Goal: Task Accomplishment & Management: Manage account settings

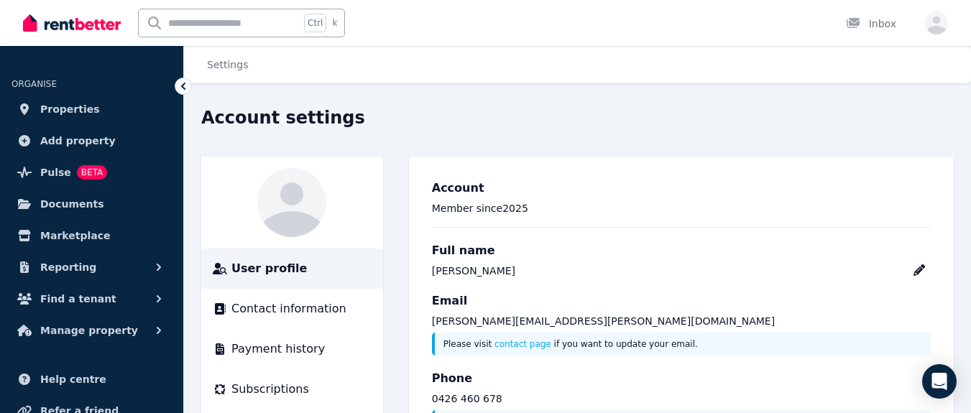
click at [73, 104] on span "Properties" at bounding box center [70, 109] width 60 height 17
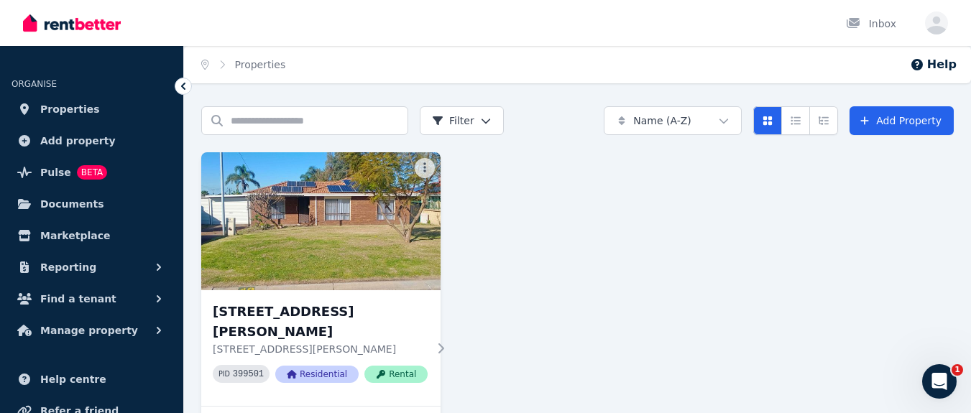
click at [314, 191] on img at bounding box center [320, 221] width 239 height 138
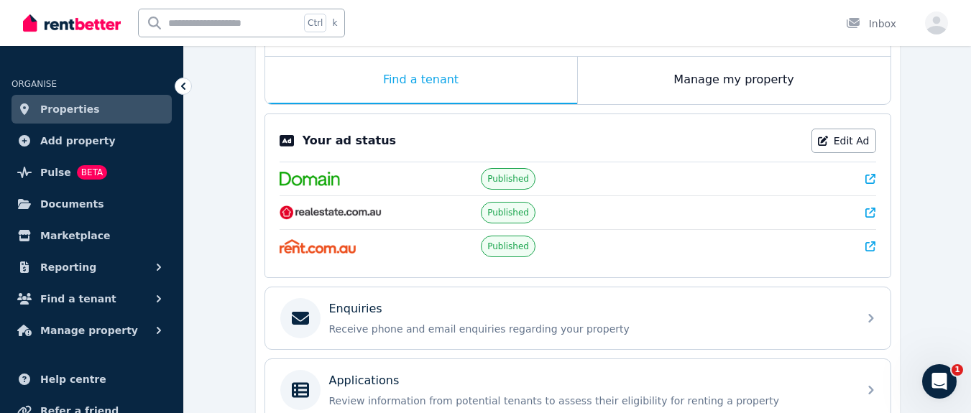
scroll to position [153, 0]
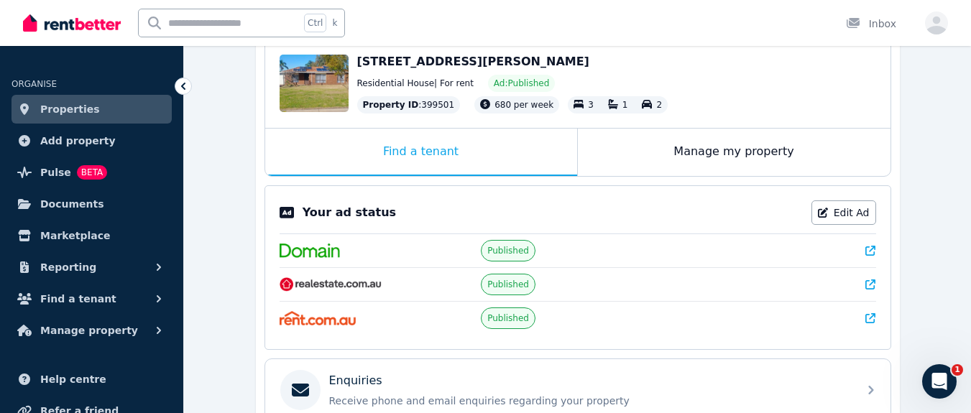
click at [848, 211] on link "Edit Ad" at bounding box center [843, 212] width 65 height 24
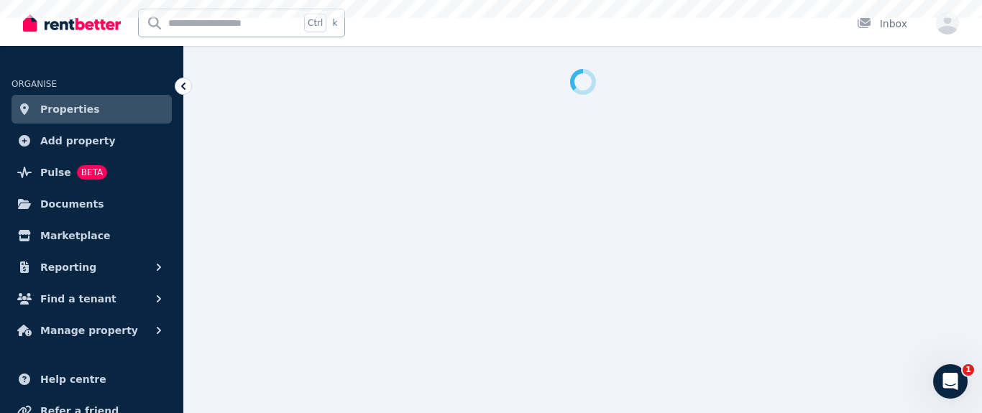
select select "**********"
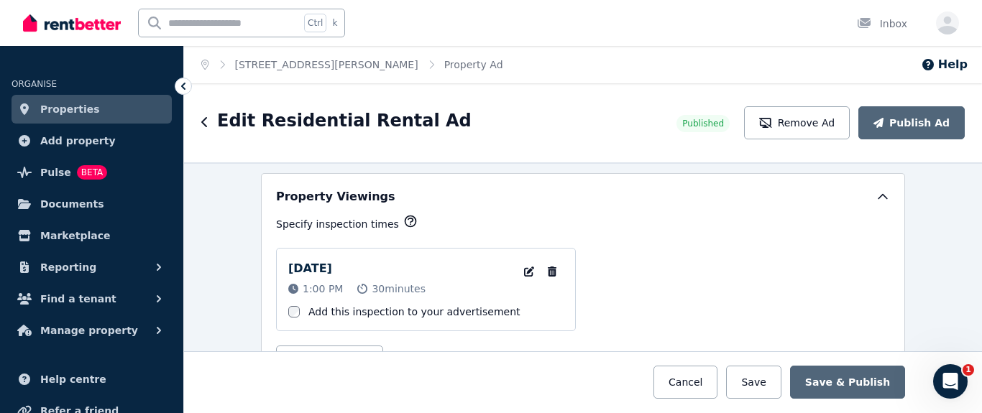
scroll to position [2371, 0]
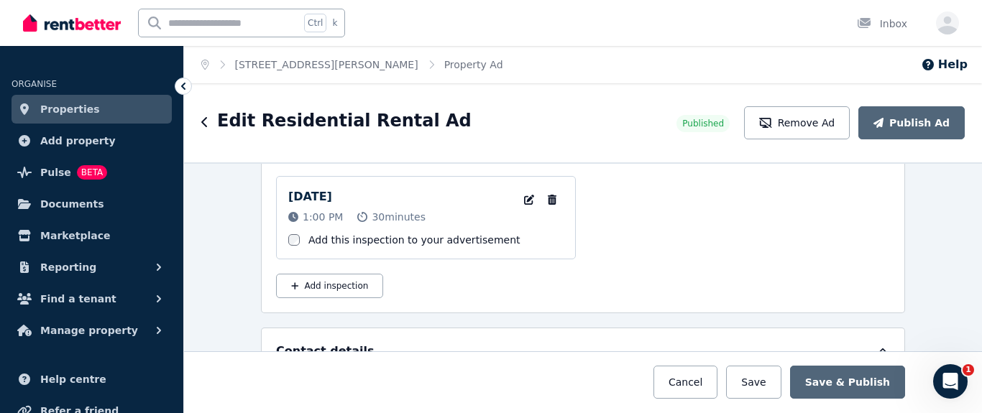
click at [548, 198] on icon "button" at bounding box center [552, 200] width 9 height 10
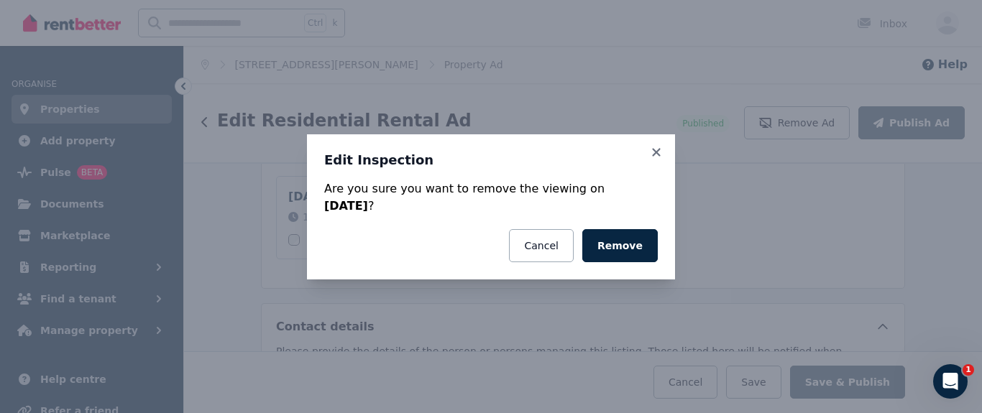
click at [619, 246] on button "Remove" at bounding box center [619, 245] width 75 height 33
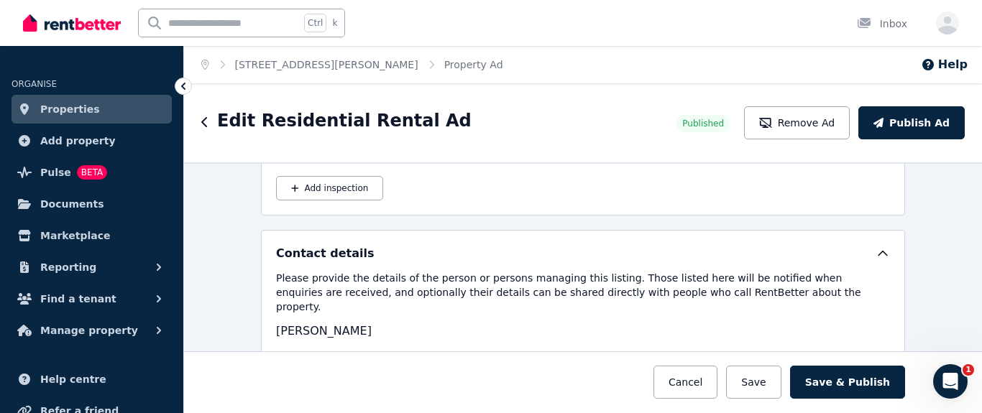
scroll to position [2443, 0]
